Goal: Information Seeking & Learning: Find specific fact

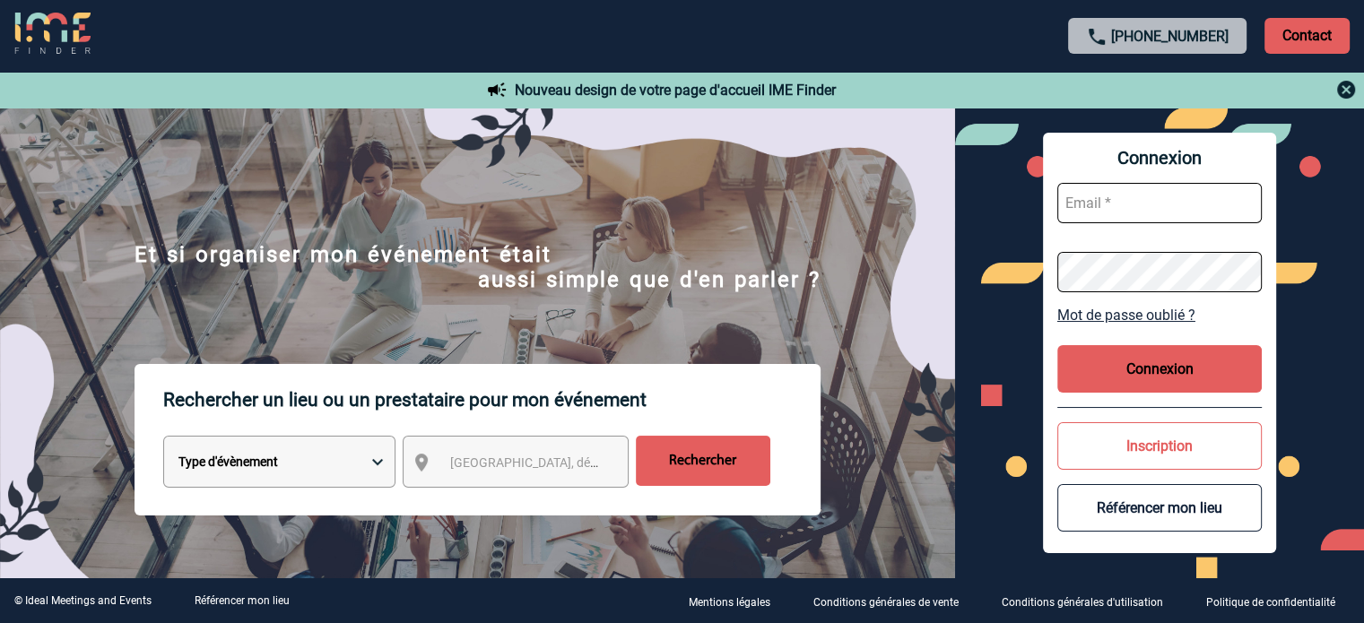
type input "[EMAIL_ADDRESS][DOMAIN_NAME]"
click at [915, 362] on button "Connexion" at bounding box center [1160, 369] width 205 height 48
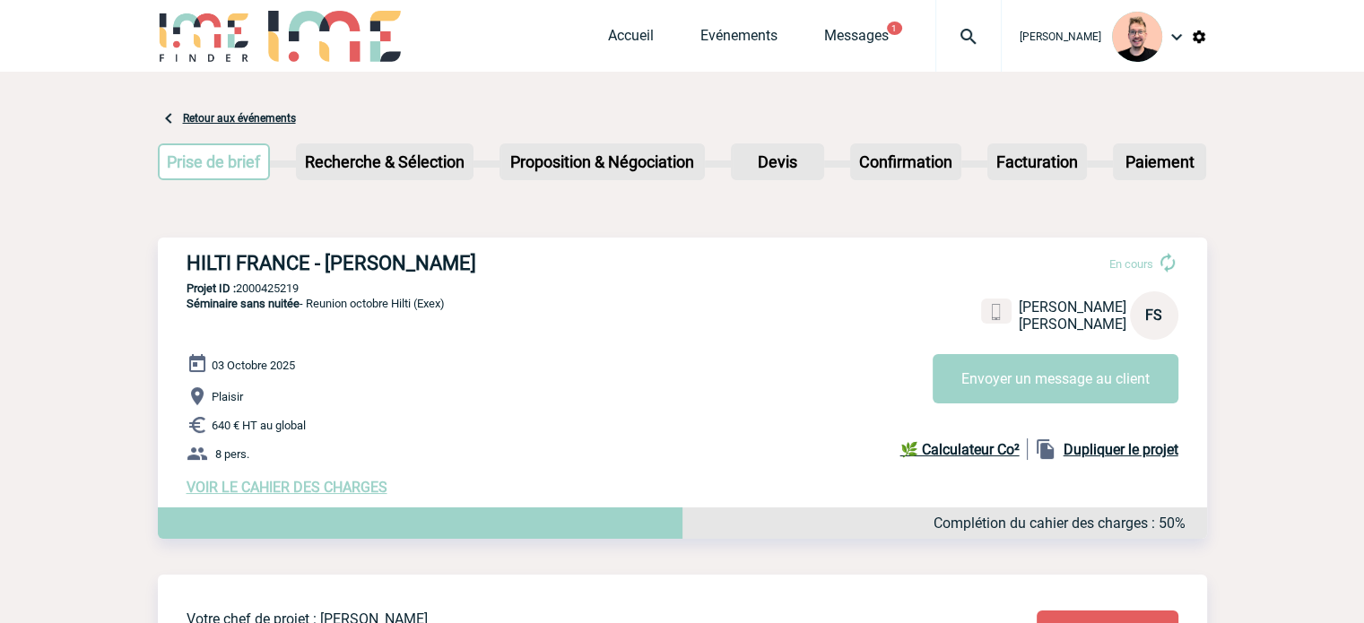
click at [273, 285] on p "Projet ID : 2000425219" at bounding box center [683, 288] width 1050 height 13
copy p "2000425219"
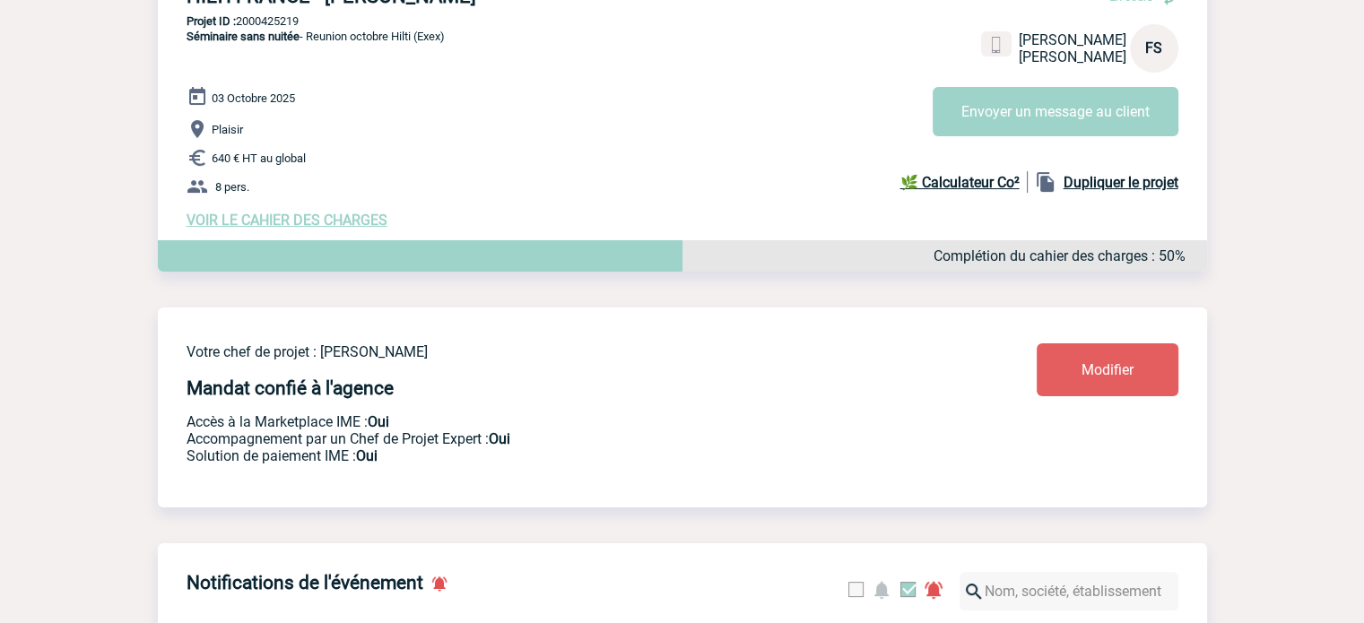
scroll to position [90, 0]
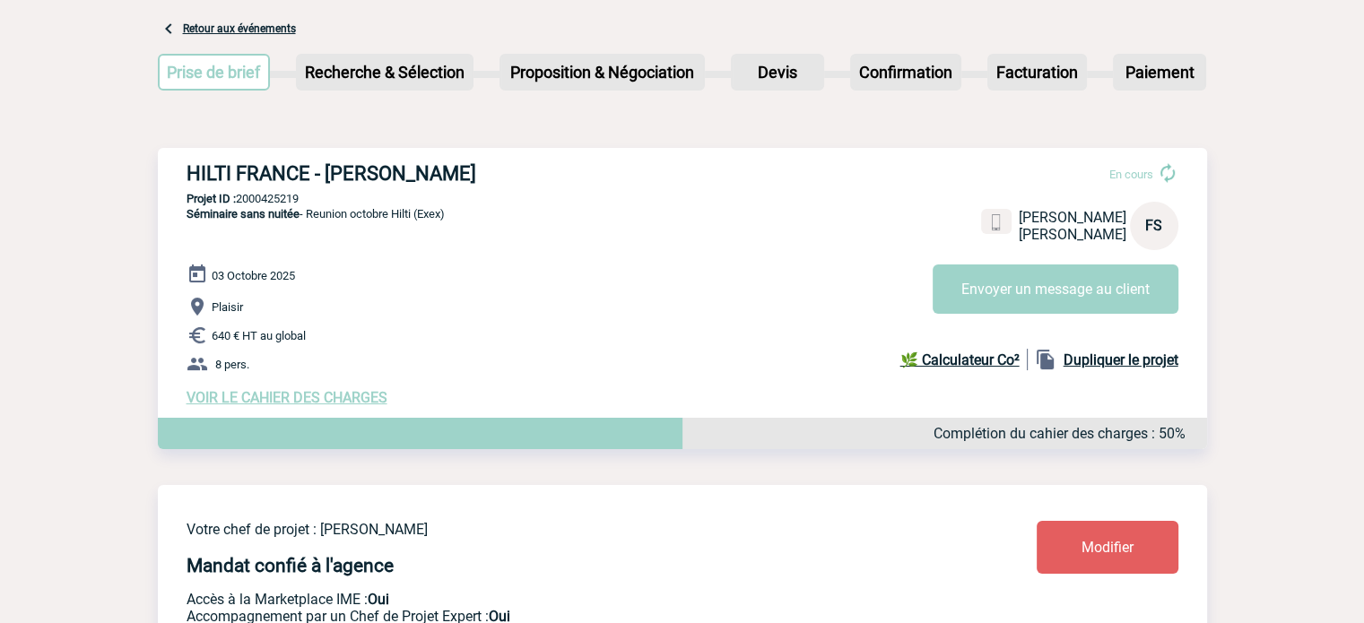
click at [330, 304] on p "Plaisir" at bounding box center [697, 307] width 1021 height 22
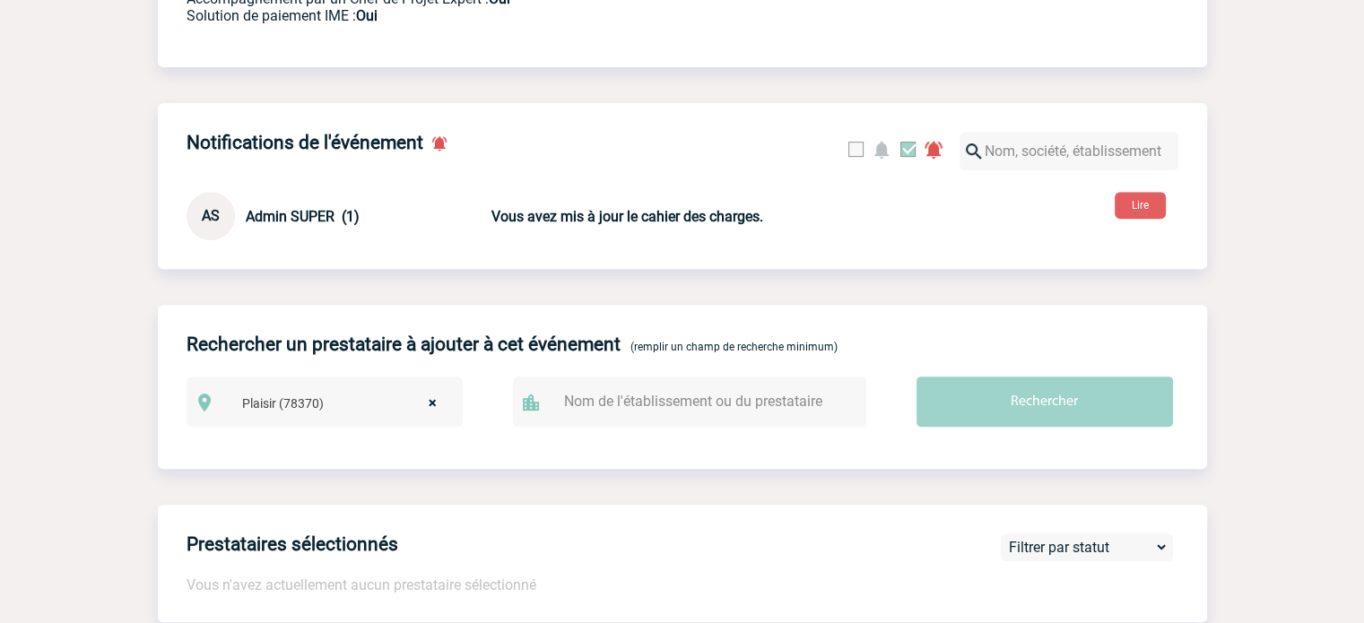
scroll to position [718, 0]
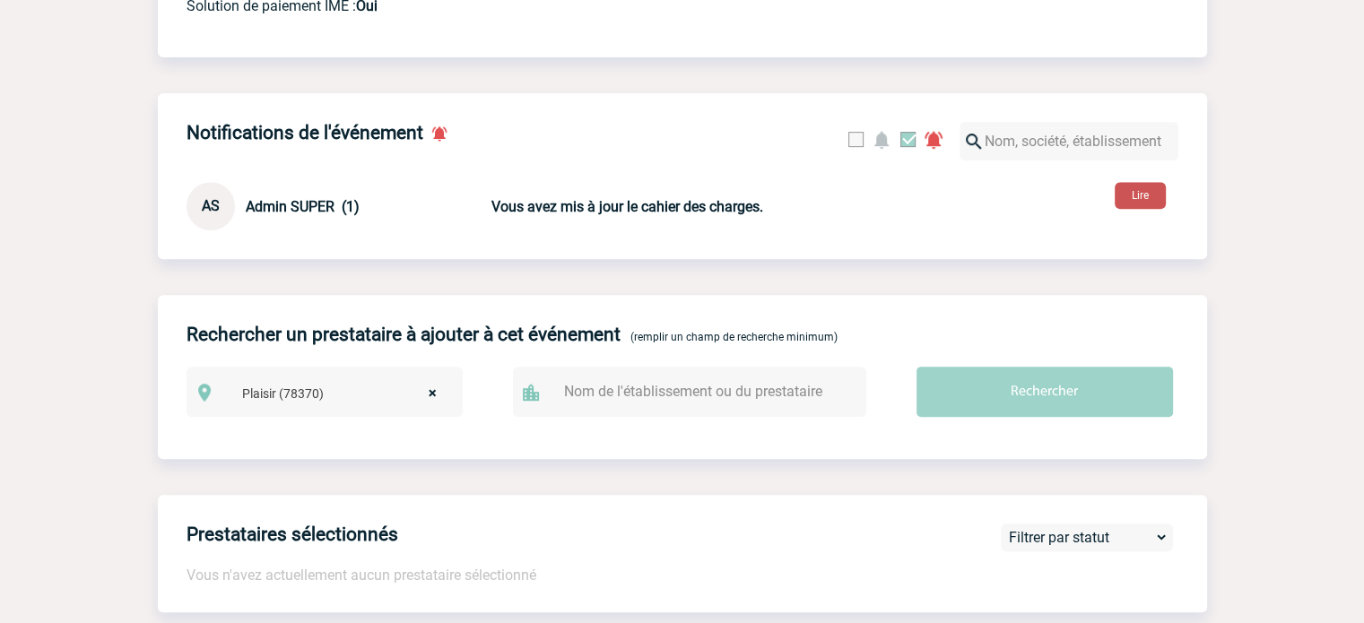
click at [1120, 205] on button "Lire" at bounding box center [1140, 195] width 51 height 27
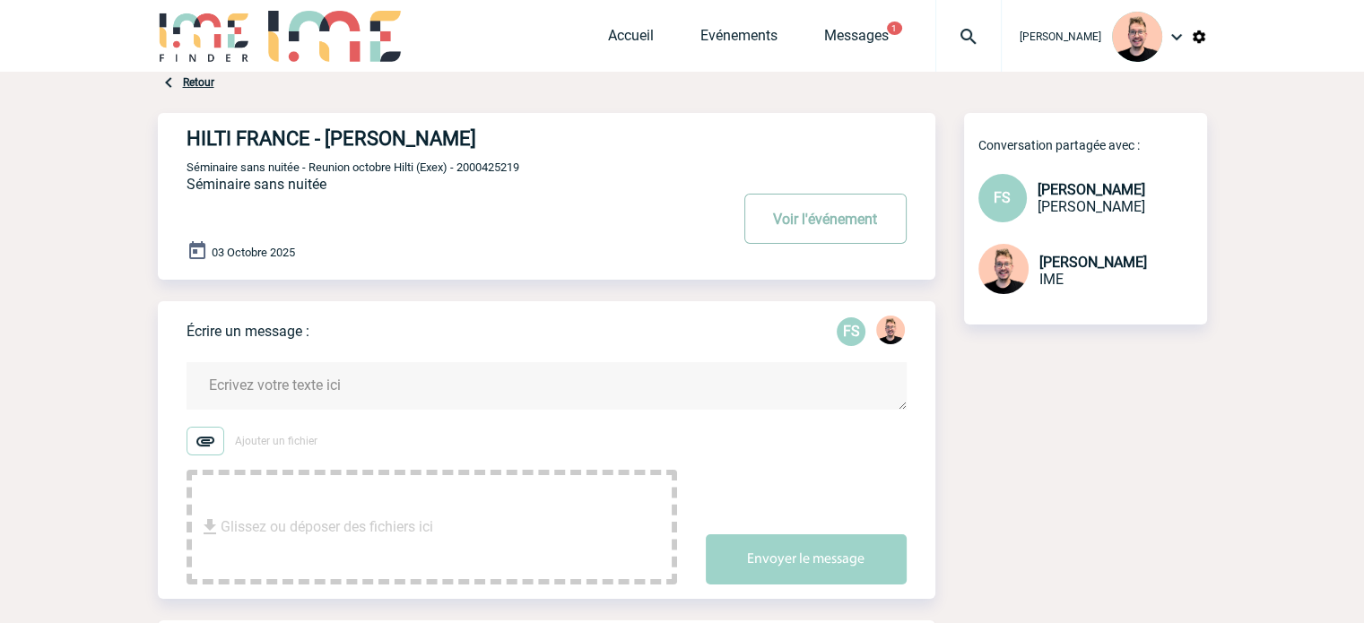
click at [817, 204] on button "Voir l'événement" at bounding box center [826, 219] width 162 height 50
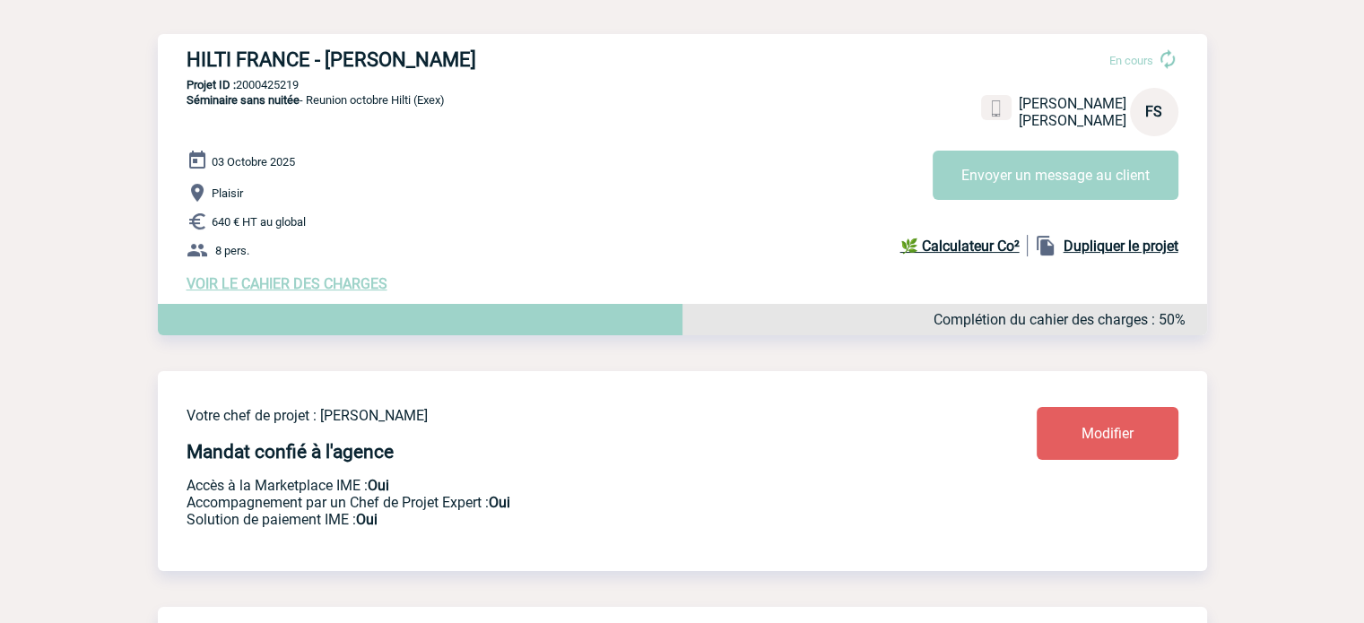
scroll to position [147, 0]
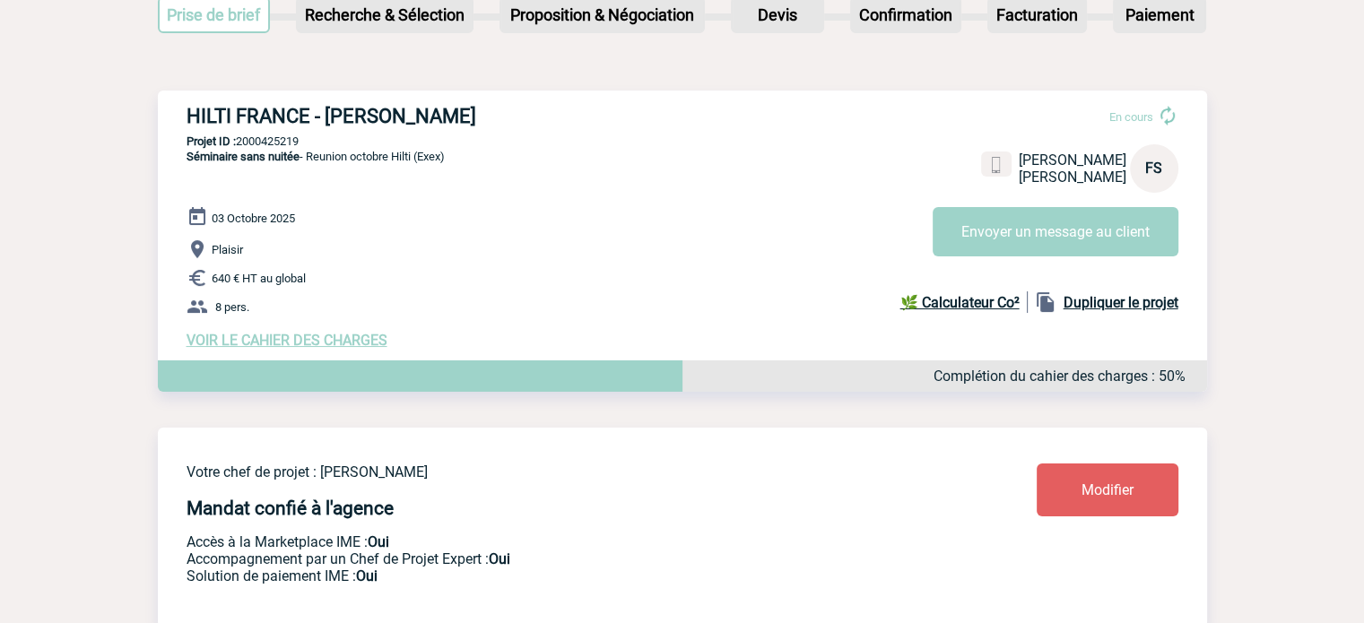
click at [283, 343] on span "VOIR LE CAHIER DES CHARGES" at bounding box center [287, 340] width 201 height 17
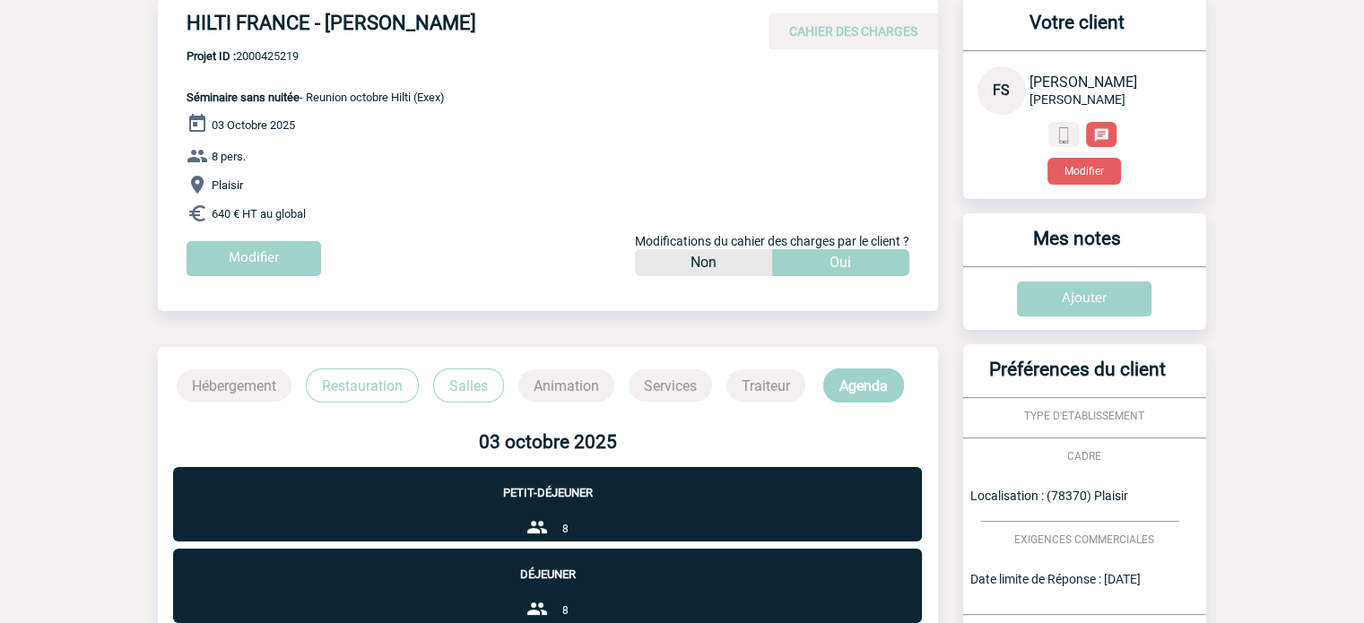
scroll to position [58, 0]
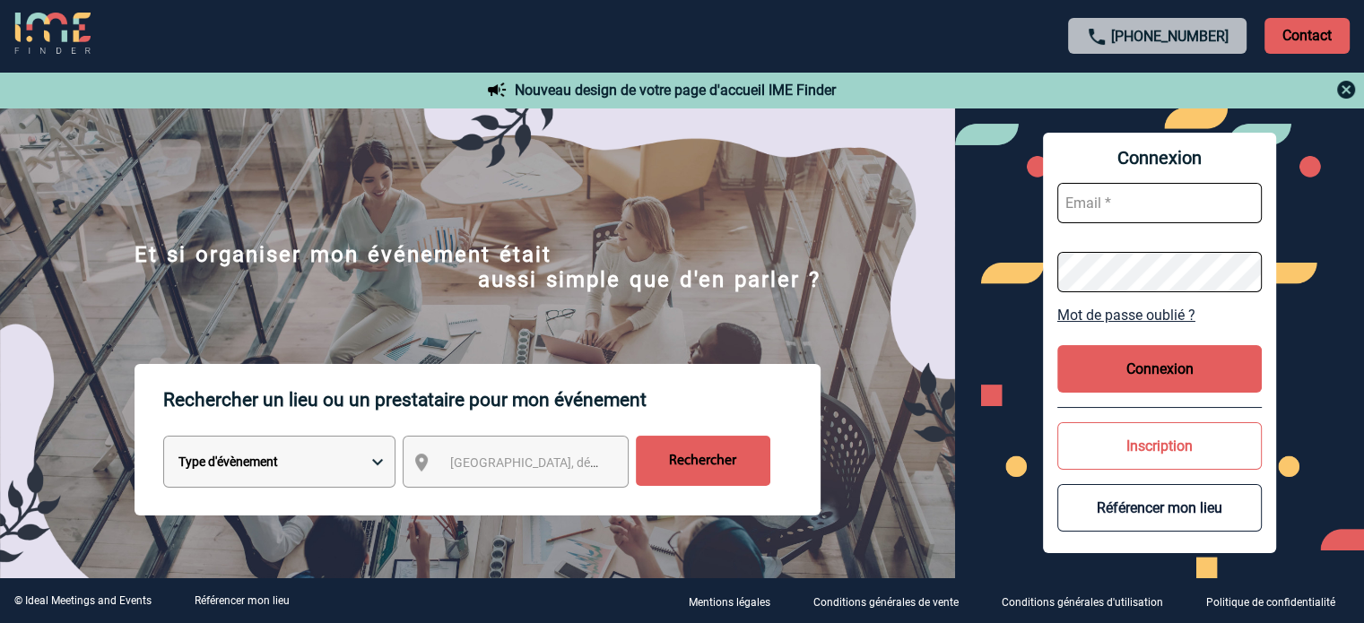
type input "smiladinovic@ime-groupe.com"
click at [1171, 377] on button "Connexion" at bounding box center [1160, 369] width 205 height 48
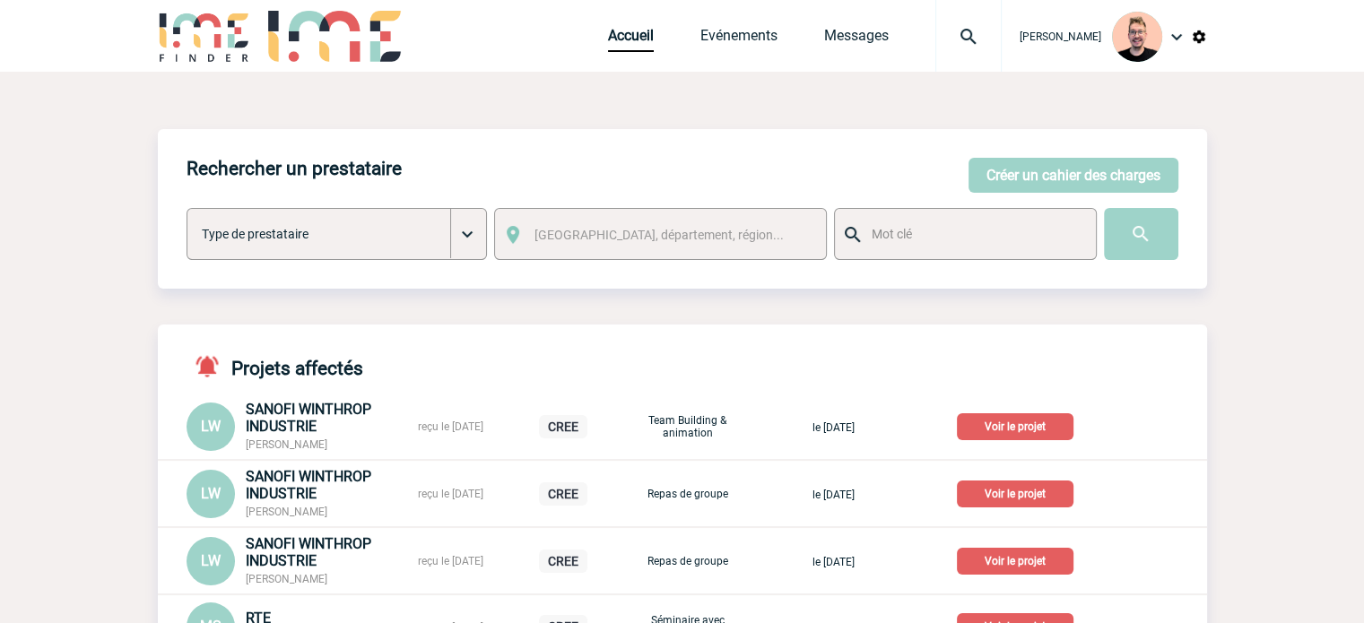
click at [959, 39] on img at bounding box center [969, 37] width 65 height 22
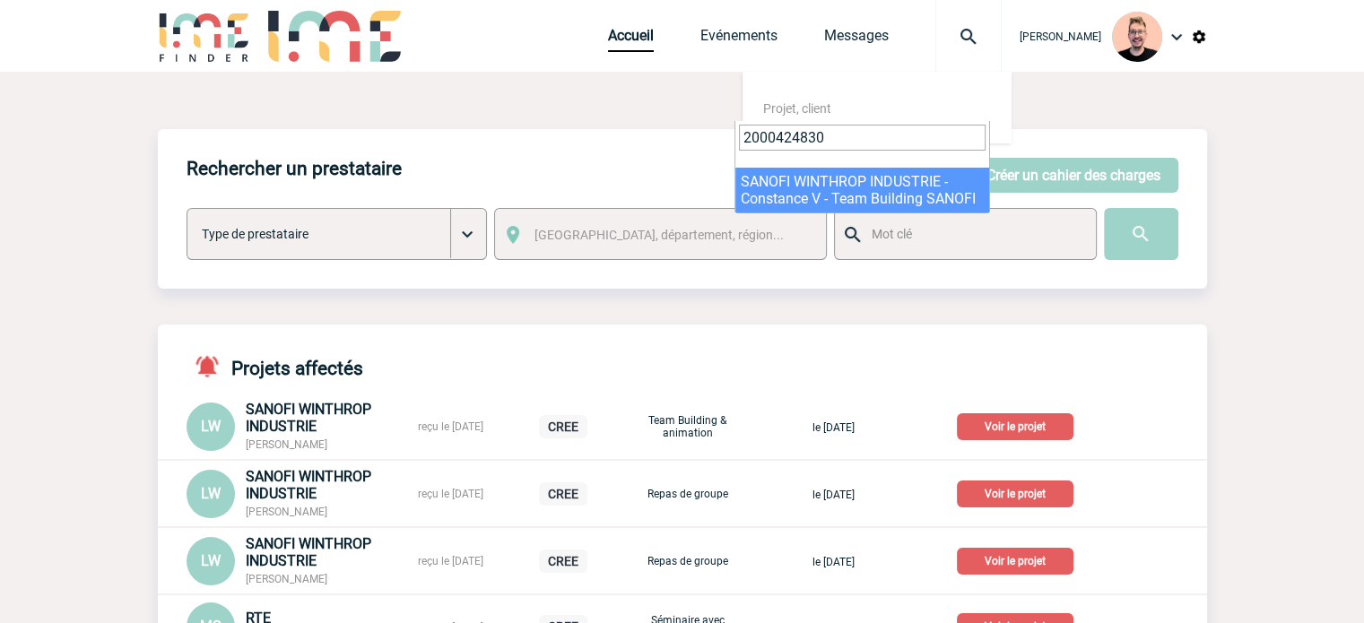
type input "2000424830"
select select "24331"
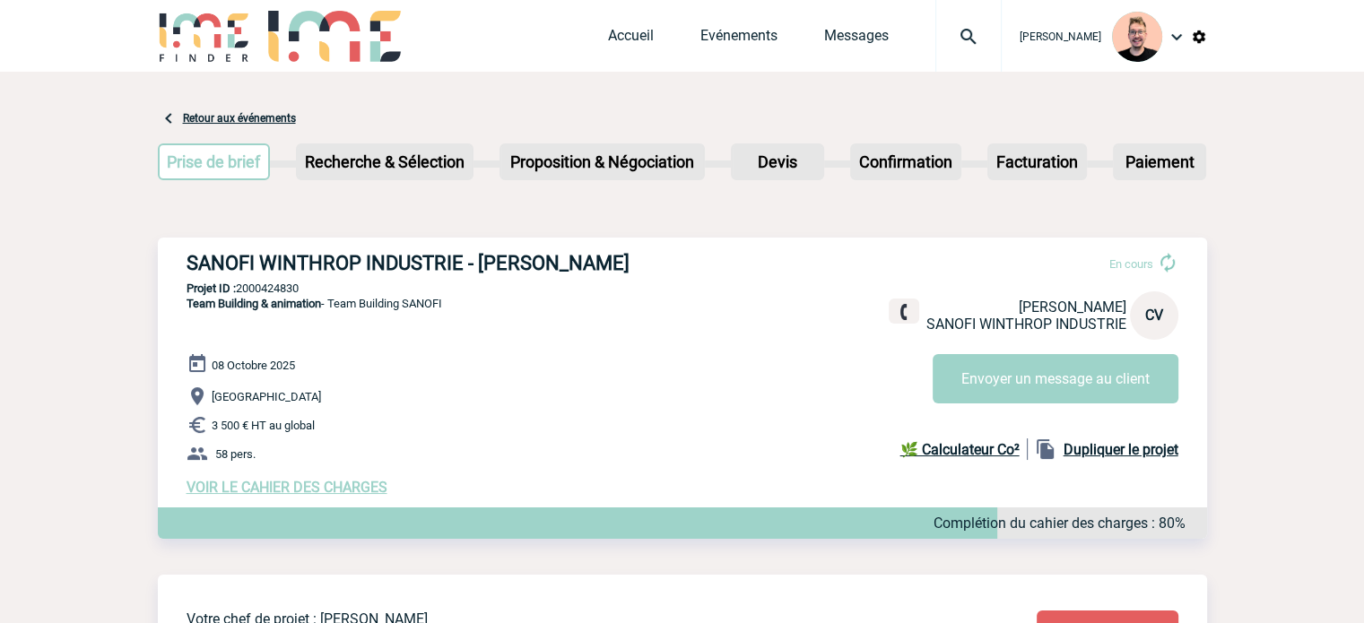
drag, startPoint x: 480, startPoint y: 265, endPoint x: 618, endPoint y: 260, distance: 138.2
click at [618, 260] on h3 "SANOFI WINTHROP INDUSTRIE - [PERSON_NAME]" at bounding box center [456, 263] width 538 height 22
copy h3 "[PERSON_NAME]"
